Goal: Task Accomplishment & Management: Manage account settings

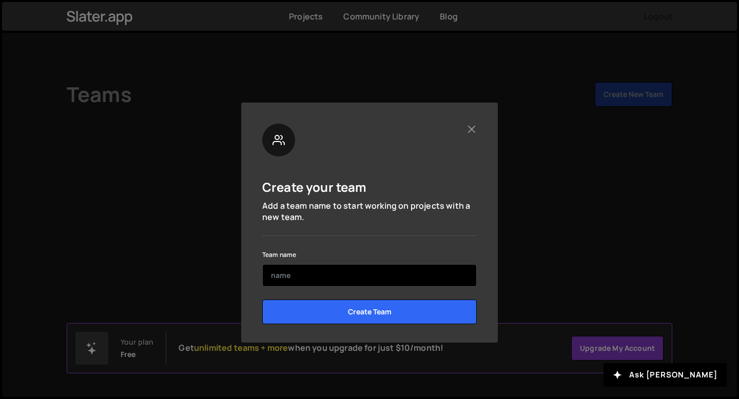
click at [363, 282] on input "text" at bounding box center [369, 275] width 214 height 23
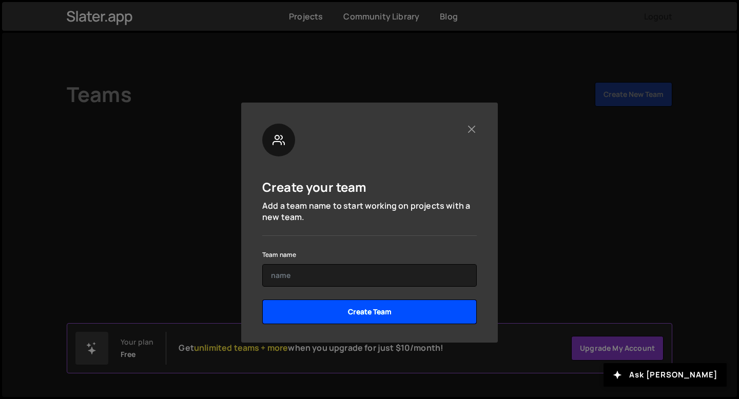
click at [367, 311] on input "Create Team" at bounding box center [369, 312] width 214 height 25
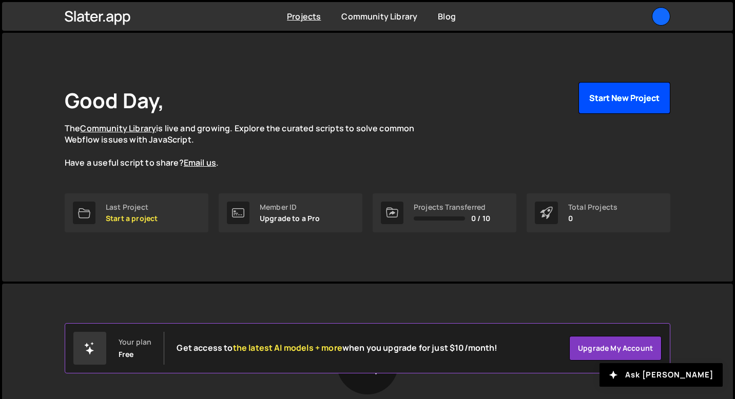
click at [608, 102] on button "Start New Project" at bounding box center [624, 98] width 92 height 32
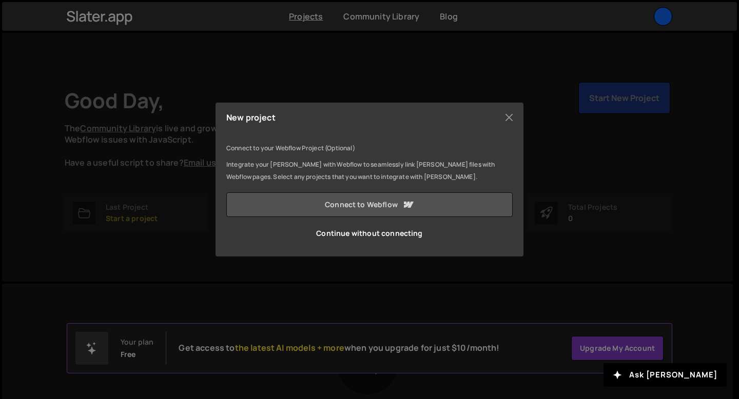
click at [359, 204] on link "Connect to Webflow" at bounding box center [369, 204] width 286 height 25
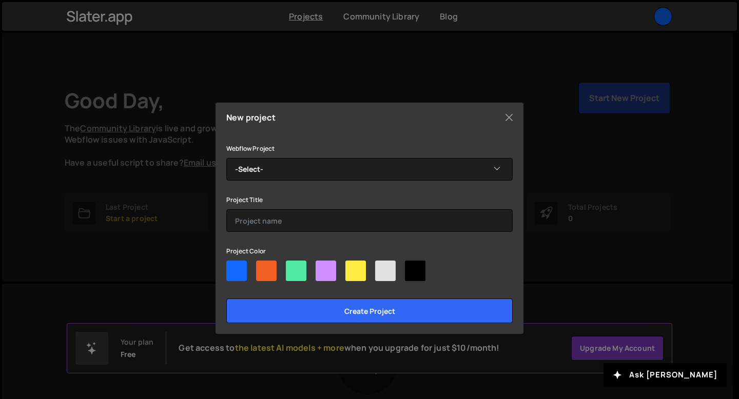
click at [315, 273] on div at bounding box center [325, 271] width 21 height 21
click at [315, 267] on input"] "radio" at bounding box center [318, 264] width 7 height 7
radio input"] "true"
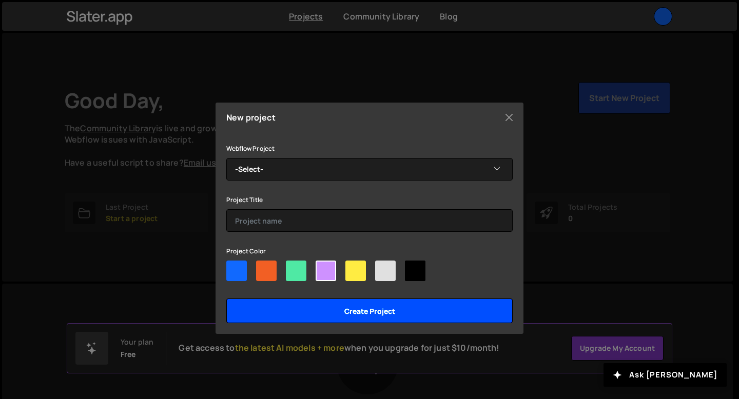
click at [350, 307] on input "Create project" at bounding box center [369, 311] width 286 height 25
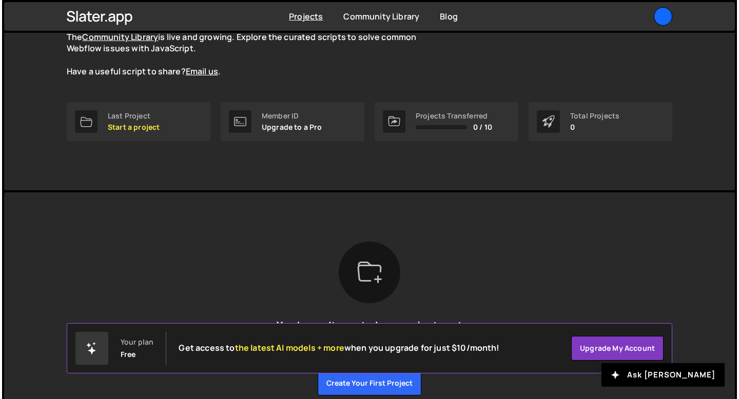
scroll to position [86, 0]
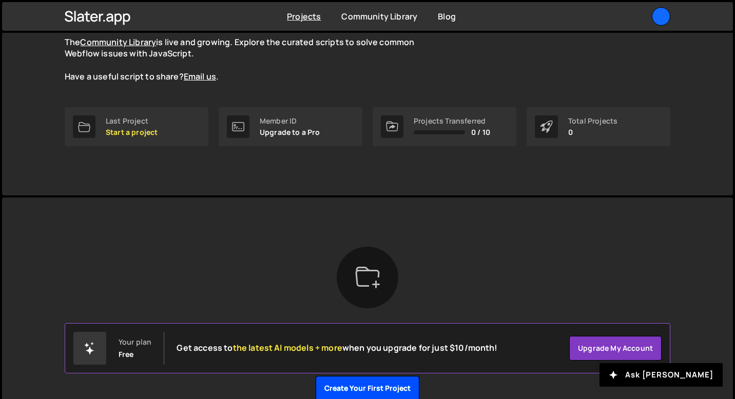
click at [367, 391] on button "Create your first project" at bounding box center [367, 388] width 104 height 25
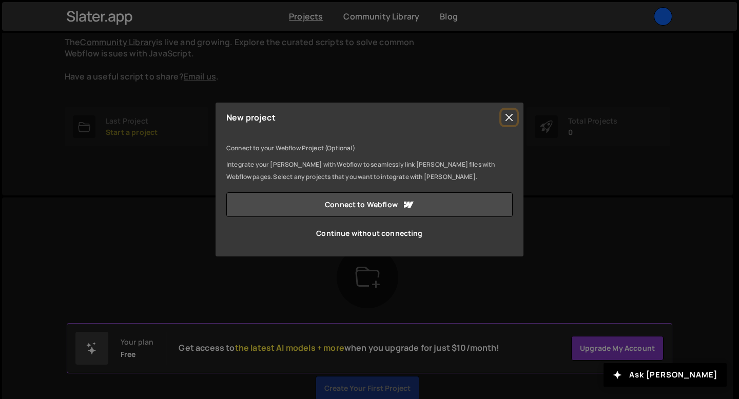
click at [505, 115] on button "Close" at bounding box center [508, 117] width 15 height 15
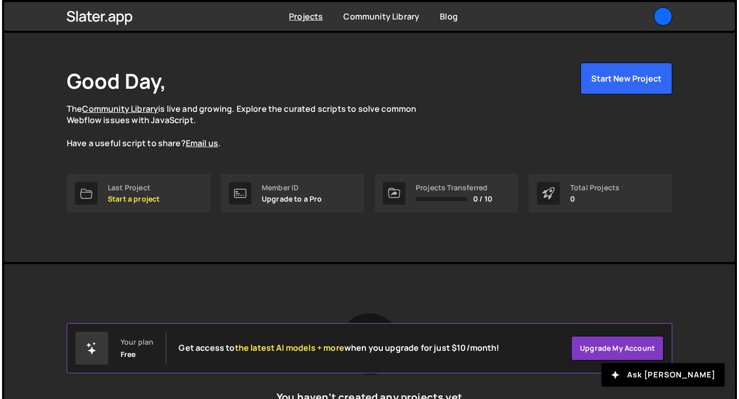
scroll to position [25, 0]
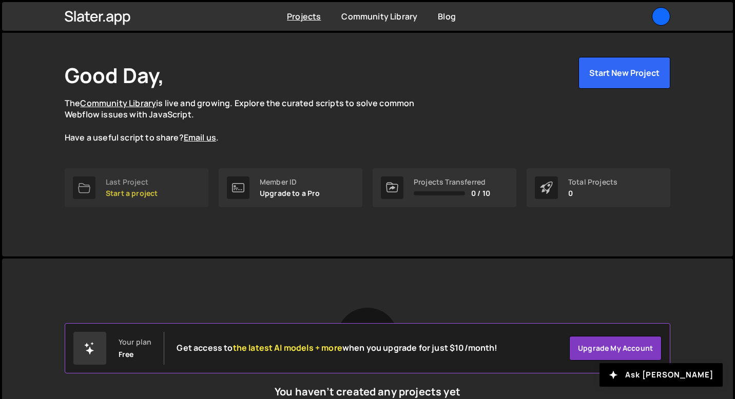
click at [131, 194] on p "Start a project" at bounding box center [132, 193] width 52 height 8
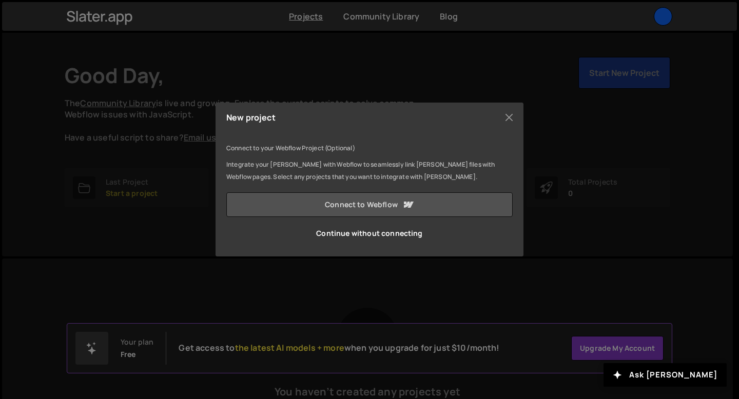
click at [377, 206] on link "Connect to Webflow" at bounding box center [369, 204] width 286 height 25
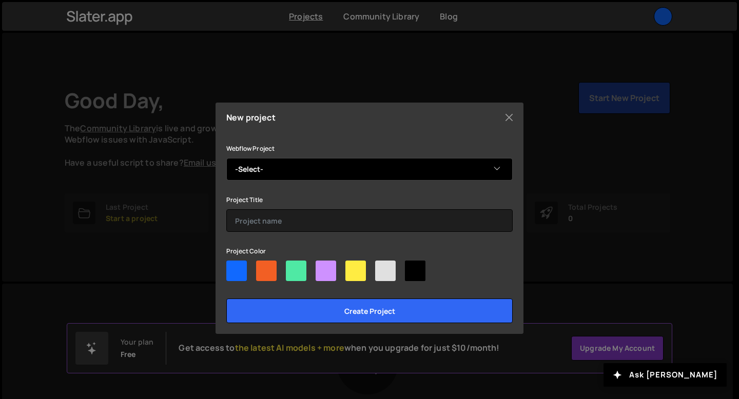
click at [426, 172] on select "-Select- Pascal's Top-Notch Site" at bounding box center [369, 169] width 286 height 23
select select "6689749bc0bff26f388507bb"
click at [226, 158] on select "-Select- Pascal's Top-Notch Site" at bounding box center [369, 169] width 286 height 23
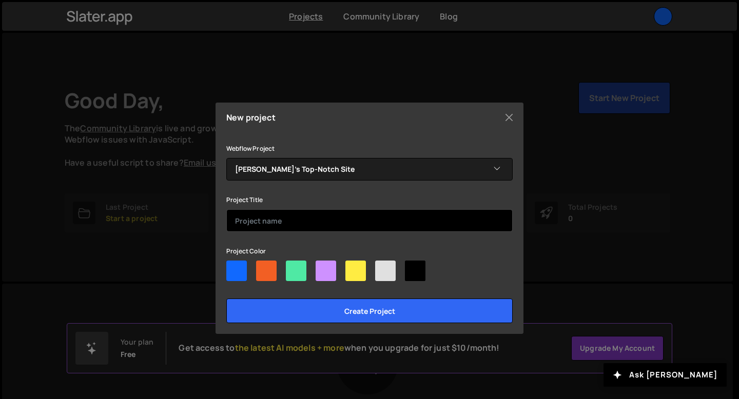
click at [284, 223] on input "text" at bounding box center [369, 220] width 286 height 23
type input "myproject"
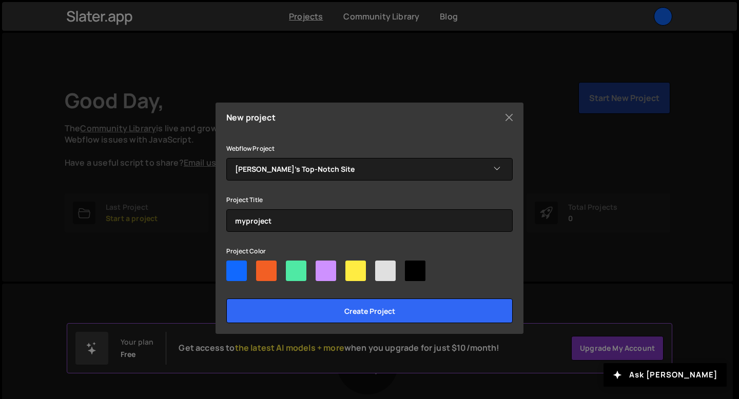
click at [292, 272] on div at bounding box center [296, 271] width 21 height 21
click at [292, 267] on input"] "radio" at bounding box center [289, 264] width 7 height 7
radio input"] "true"
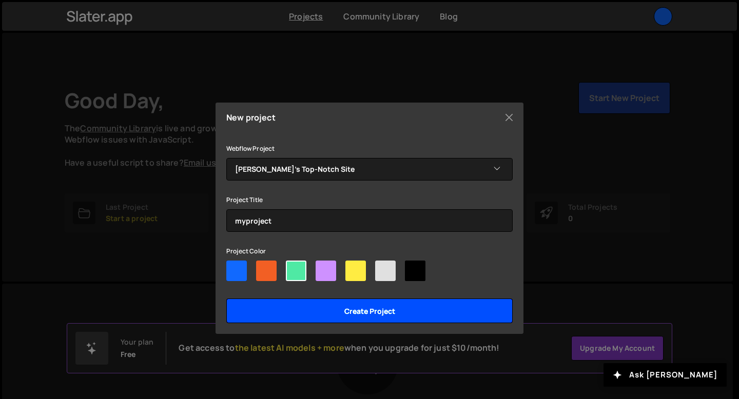
click at [297, 318] on input "Create project" at bounding box center [369, 311] width 286 height 25
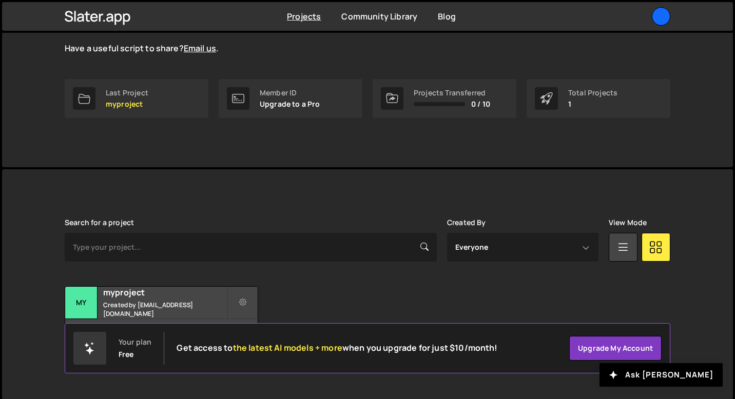
scroll to position [116, 0]
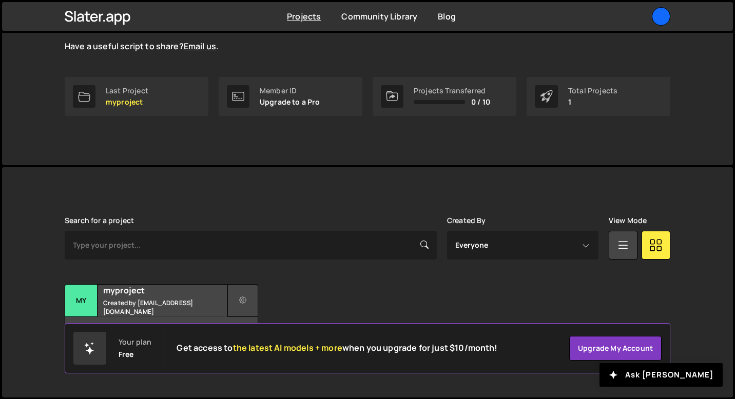
click at [244, 303] on icon at bounding box center [242, 300] width 7 height 10
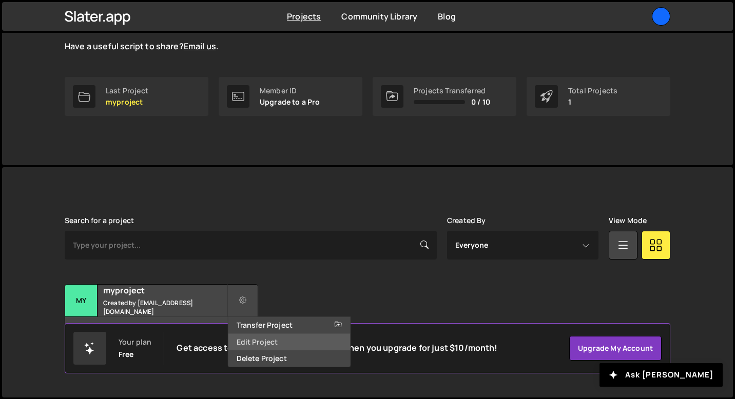
click at [258, 339] on link "Edit Project" at bounding box center [289, 342] width 122 height 16
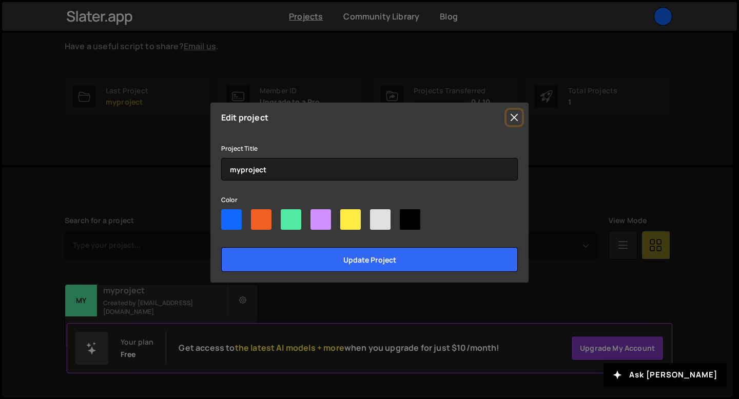
click at [512, 118] on button "Close" at bounding box center [513, 117] width 15 height 15
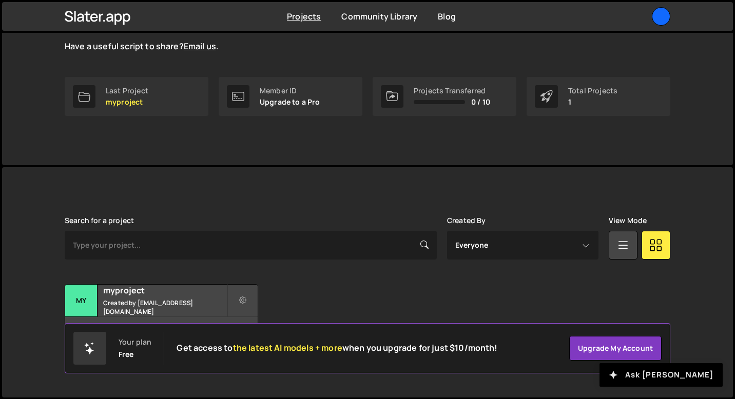
click at [703, 377] on button "Ask [PERSON_NAME]" at bounding box center [660, 375] width 123 height 24
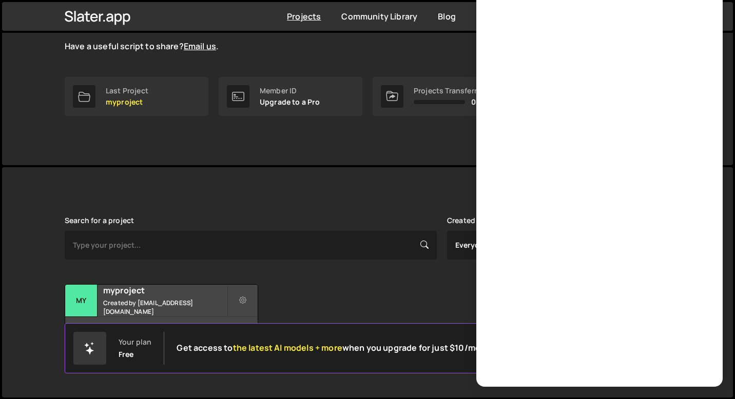
click at [412, 183] on div "[PERSON_NAME] is designed for desktop use. Please use a larger screen to access…" at bounding box center [367, 282] width 636 height 230
click at [323, 135] on div "Good Day, The Community Library is live and growing. Explore the curated script…" at bounding box center [367, 40] width 636 height 249
